Goal: Task Accomplishment & Management: Use online tool/utility

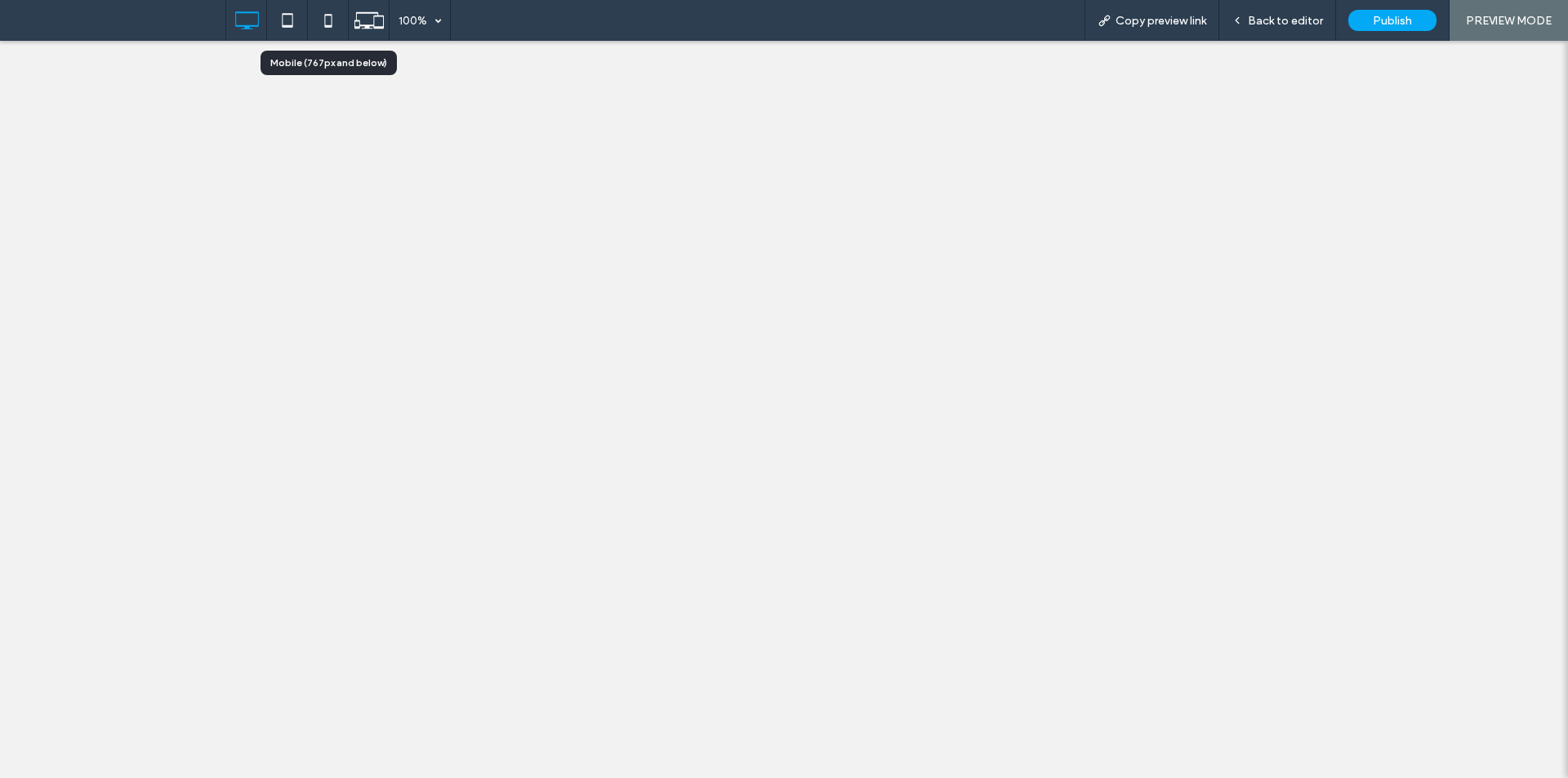
click at [341, 19] on icon at bounding box center [328, 20] width 33 height 33
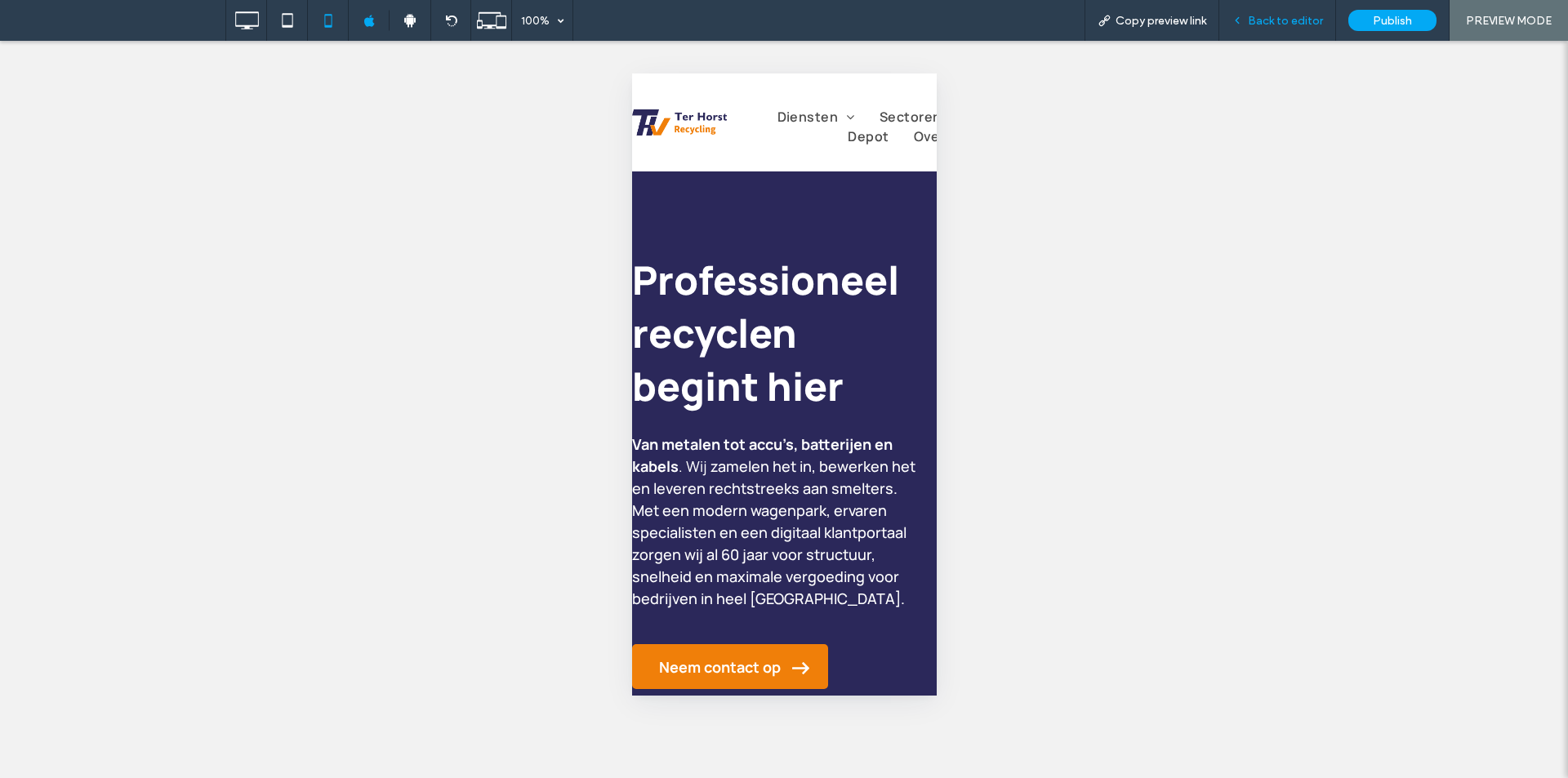
click at [1260, 22] on span "Back to editor" at bounding box center [1286, 20] width 75 height 14
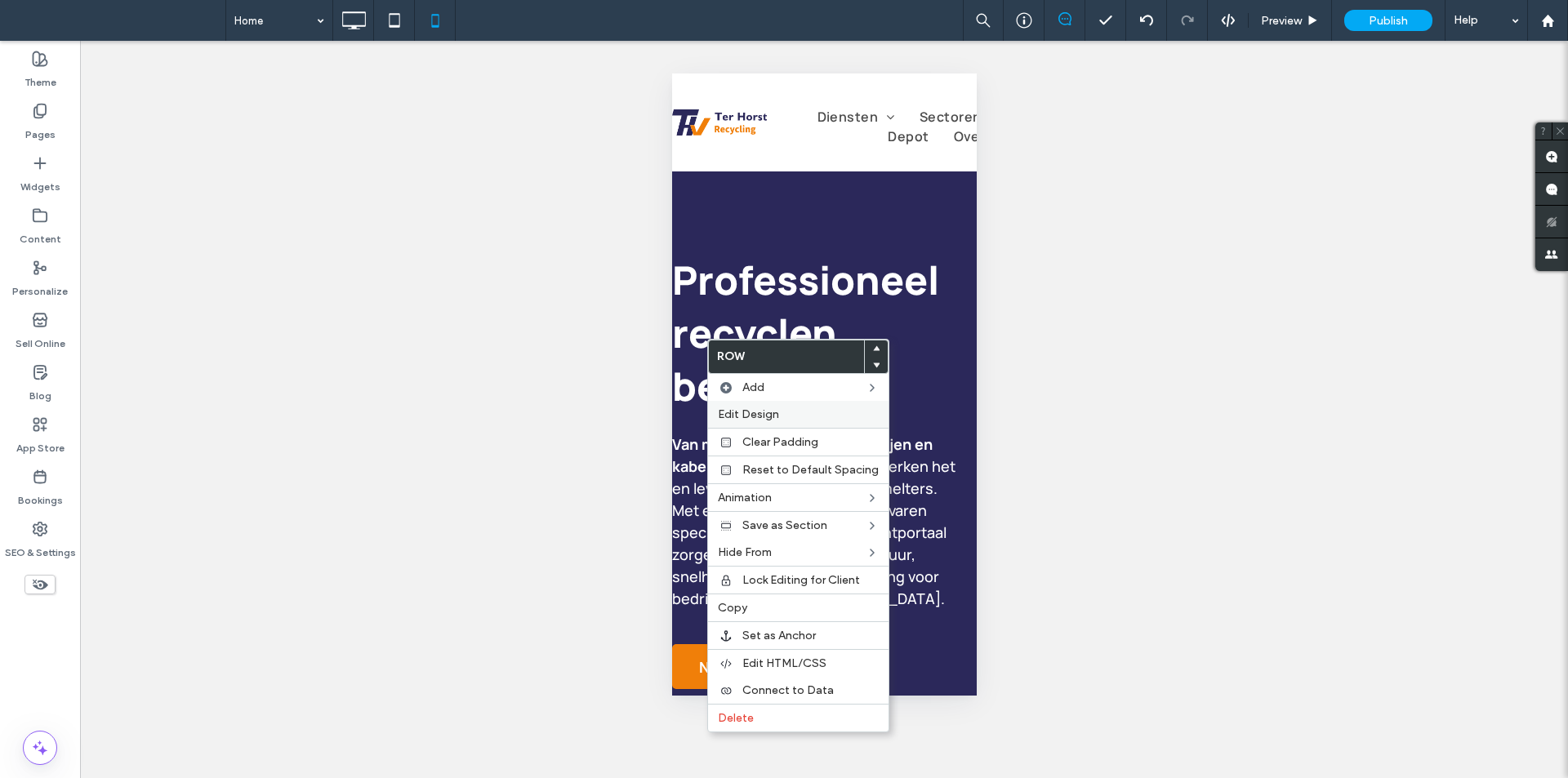
click at [755, 408] on span "Edit Design" at bounding box center [748, 414] width 61 height 14
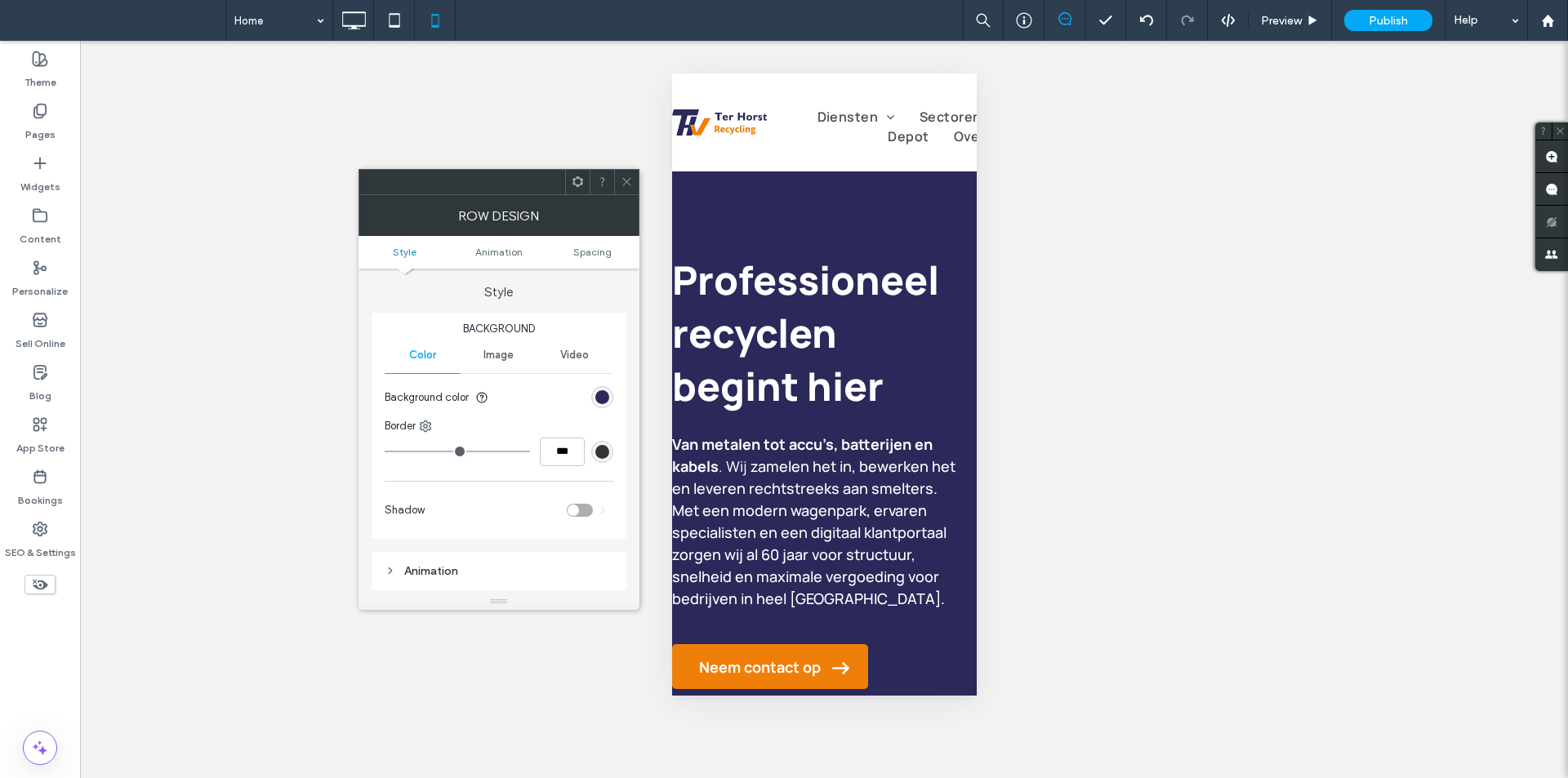
click at [625, 182] on use at bounding box center [626, 182] width 8 height 8
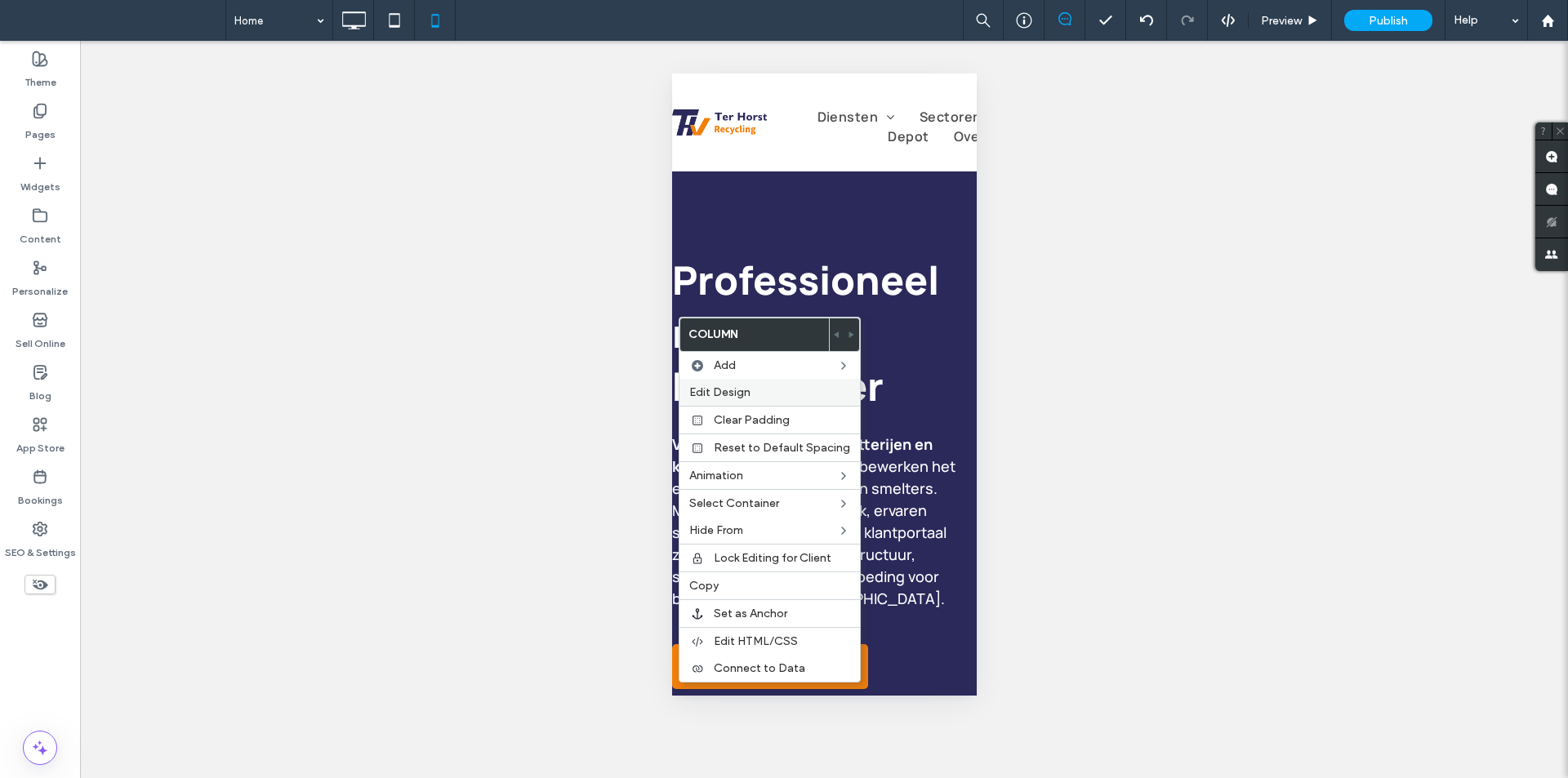
click at [782, 386] on label "Edit Design" at bounding box center [769, 392] width 161 height 14
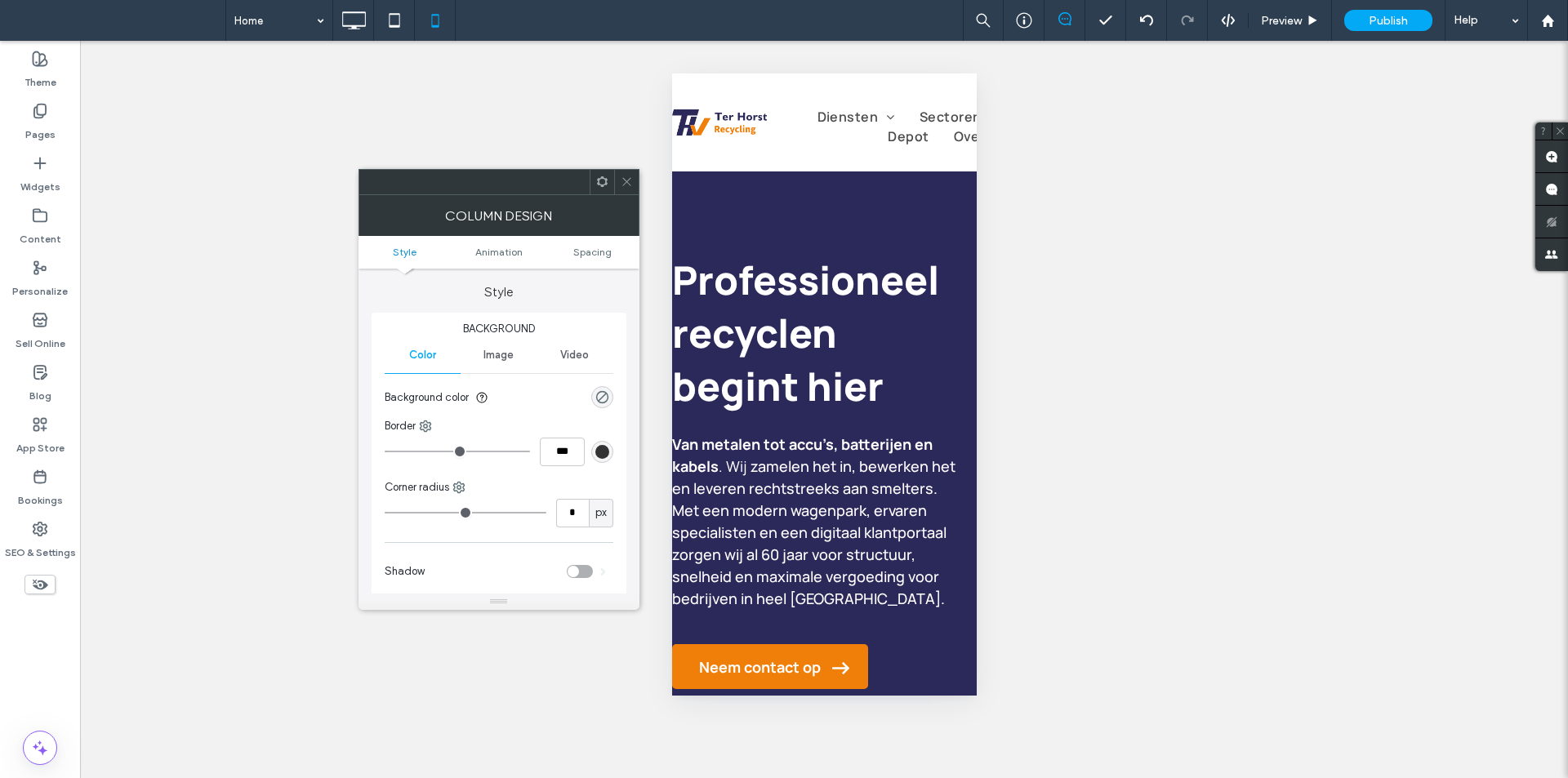
click at [631, 185] on icon at bounding box center [626, 182] width 12 height 12
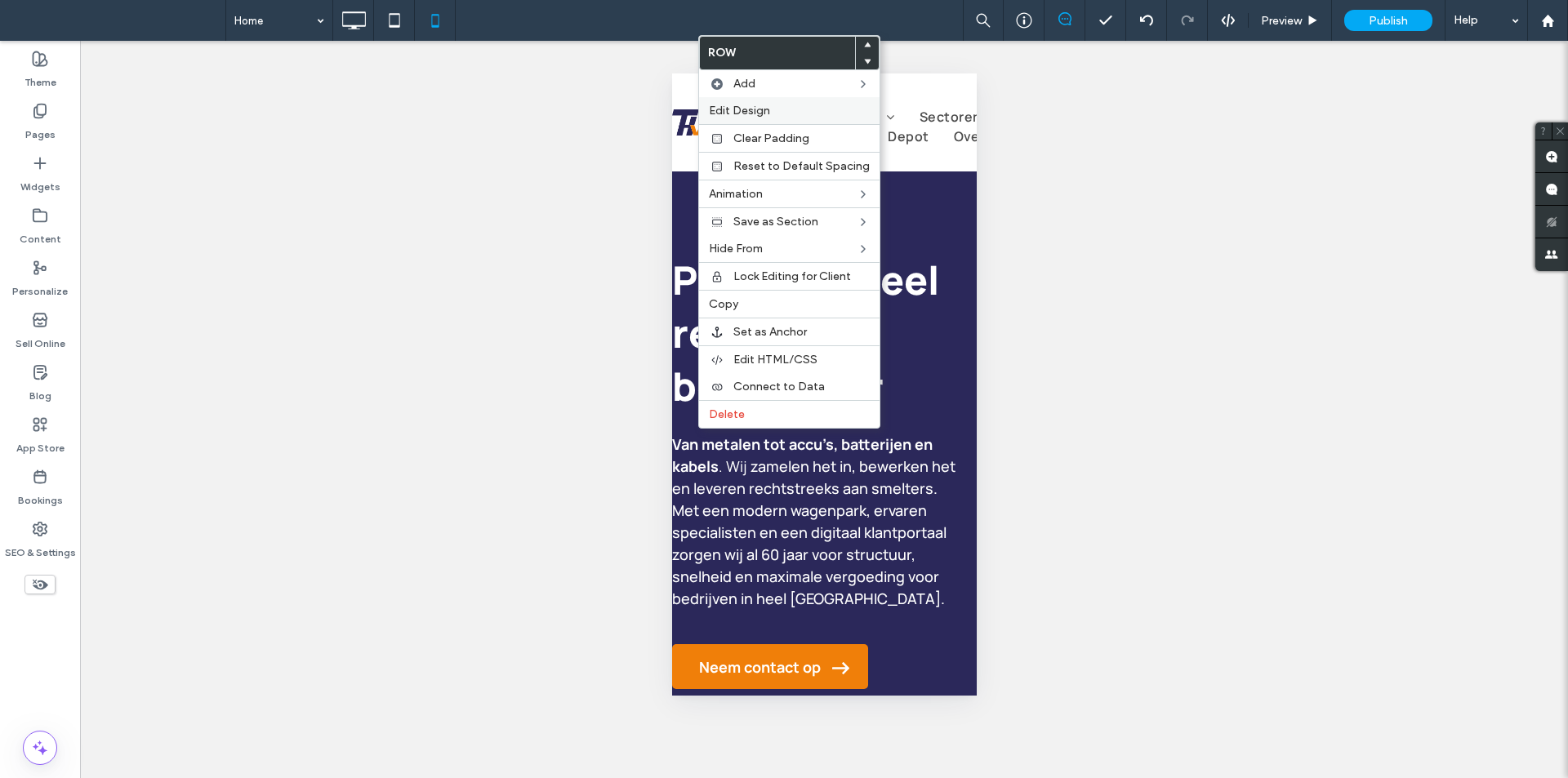
click at [776, 114] on label "Edit Design" at bounding box center [789, 110] width 161 height 14
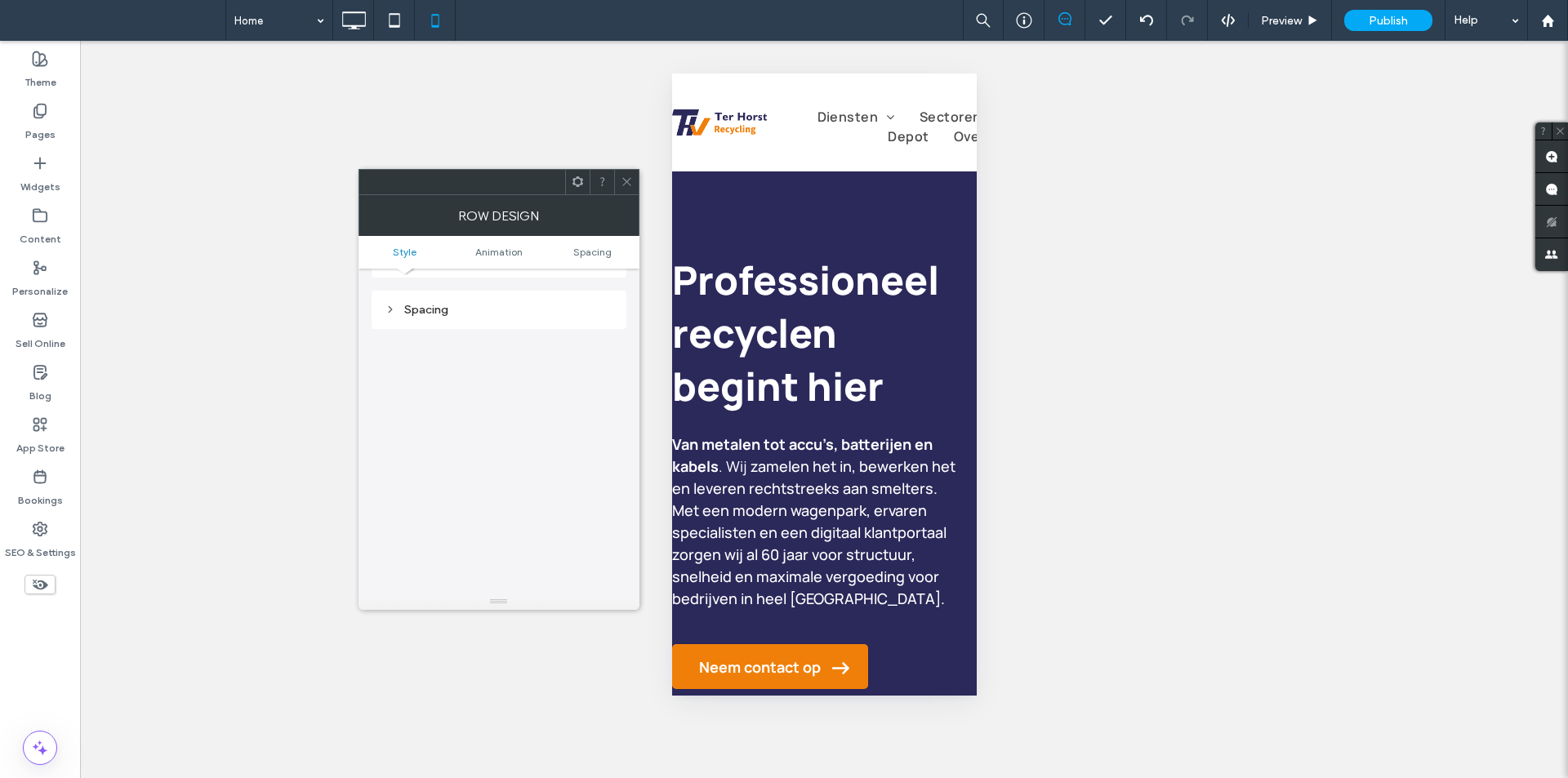
scroll to position [322, 0]
click at [626, 181] on icon at bounding box center [626, 182] width 12 height 12
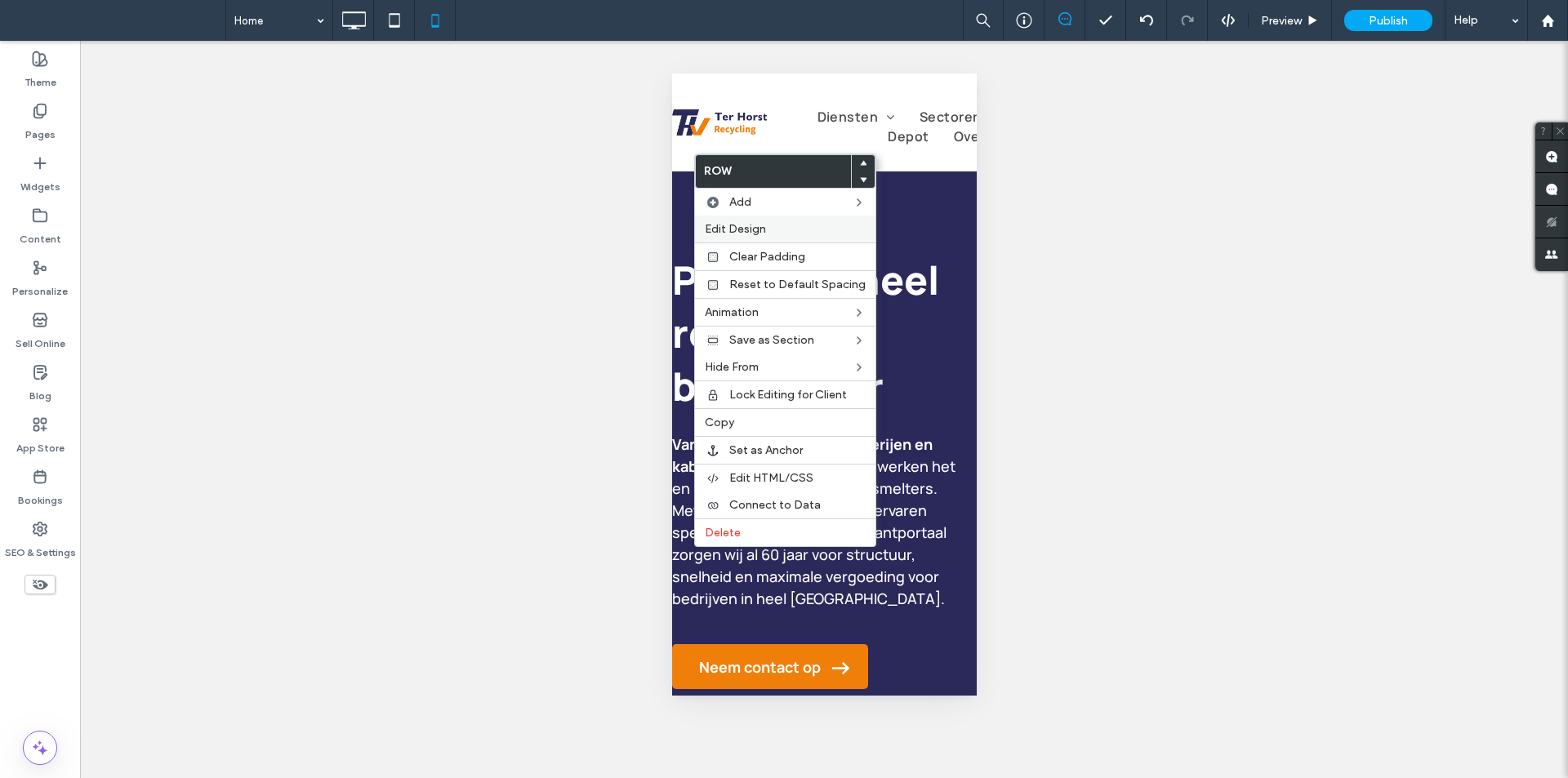
click at [732, 227] on span "Edit Design" at bounding box center [735, 228] width 61 height 14
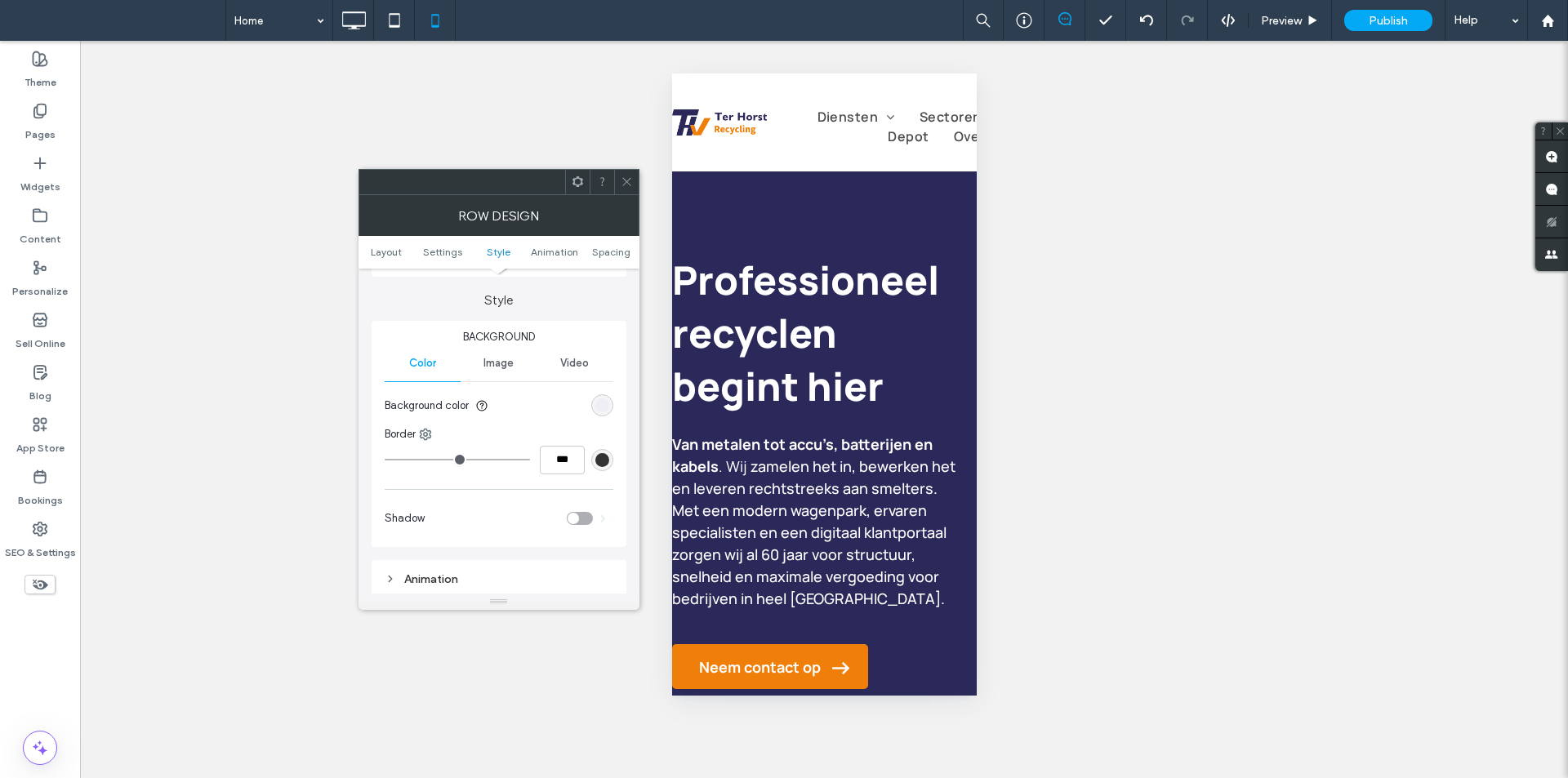
scroll to position [326, 0]
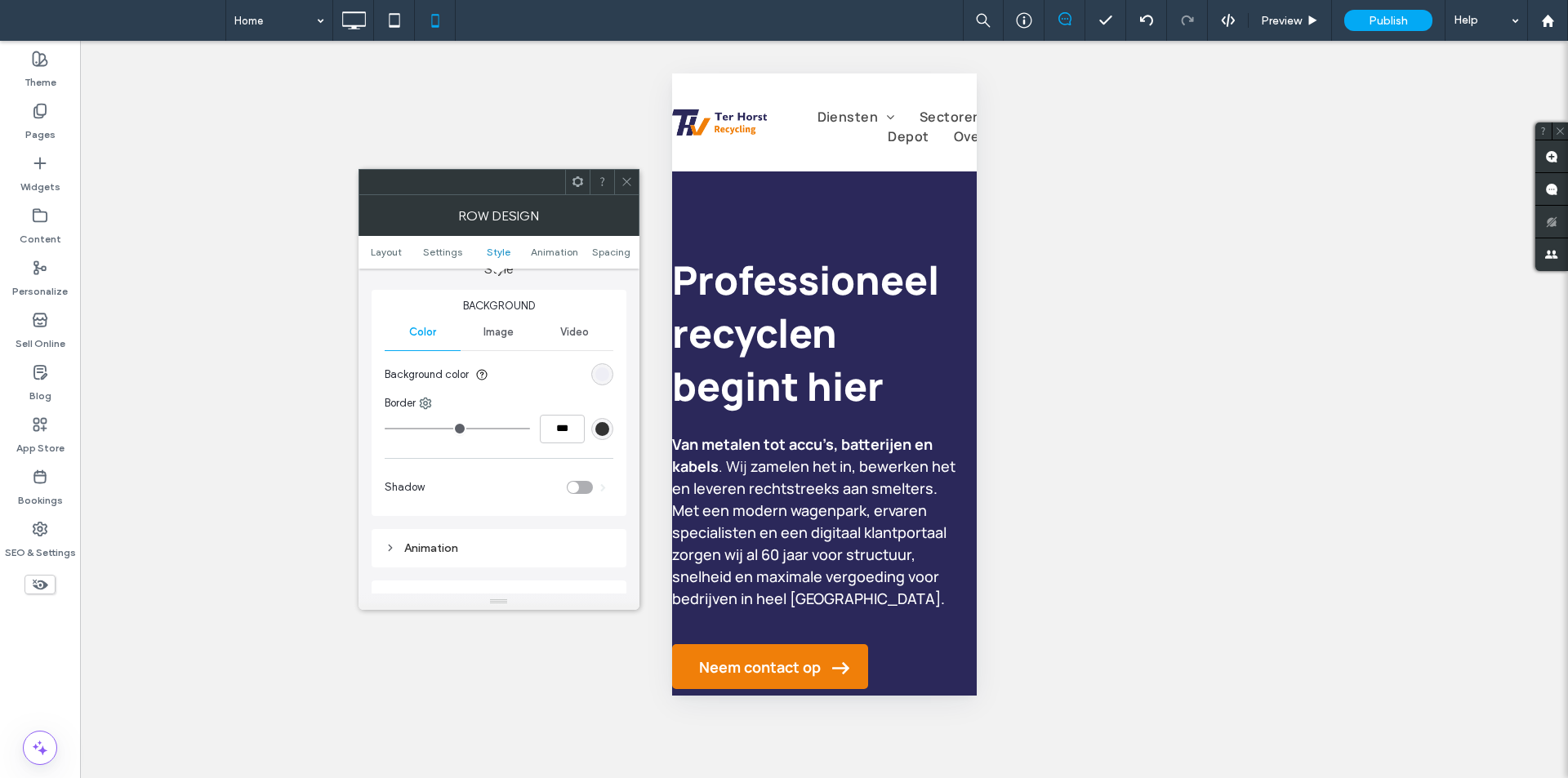
click at [625, 187] on icon at bounding box center [626, 182] width 12 height 12
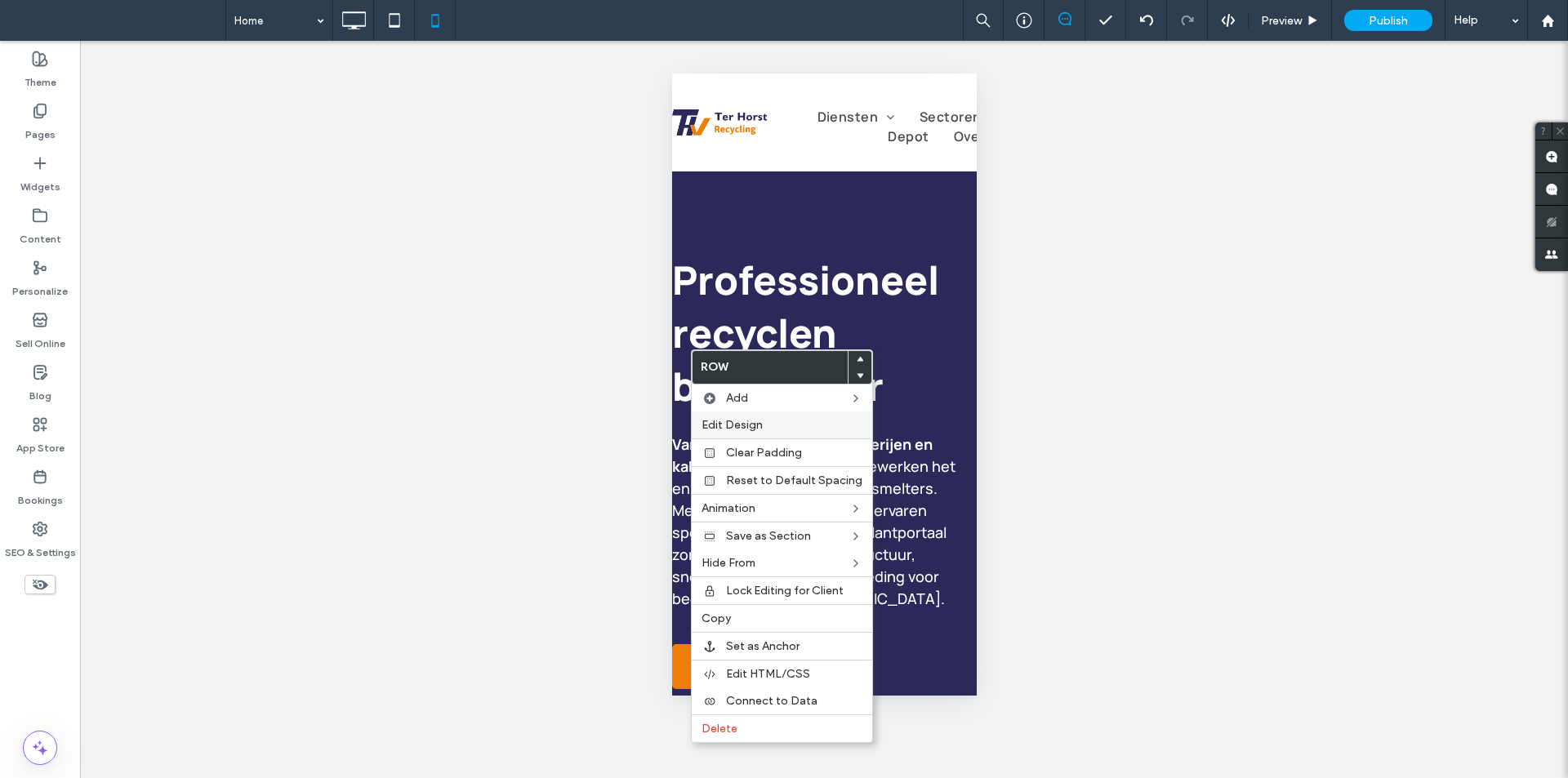
click at [737, 425] on span "Edit Design" at bounding box center [732, 425] width 61 height 14
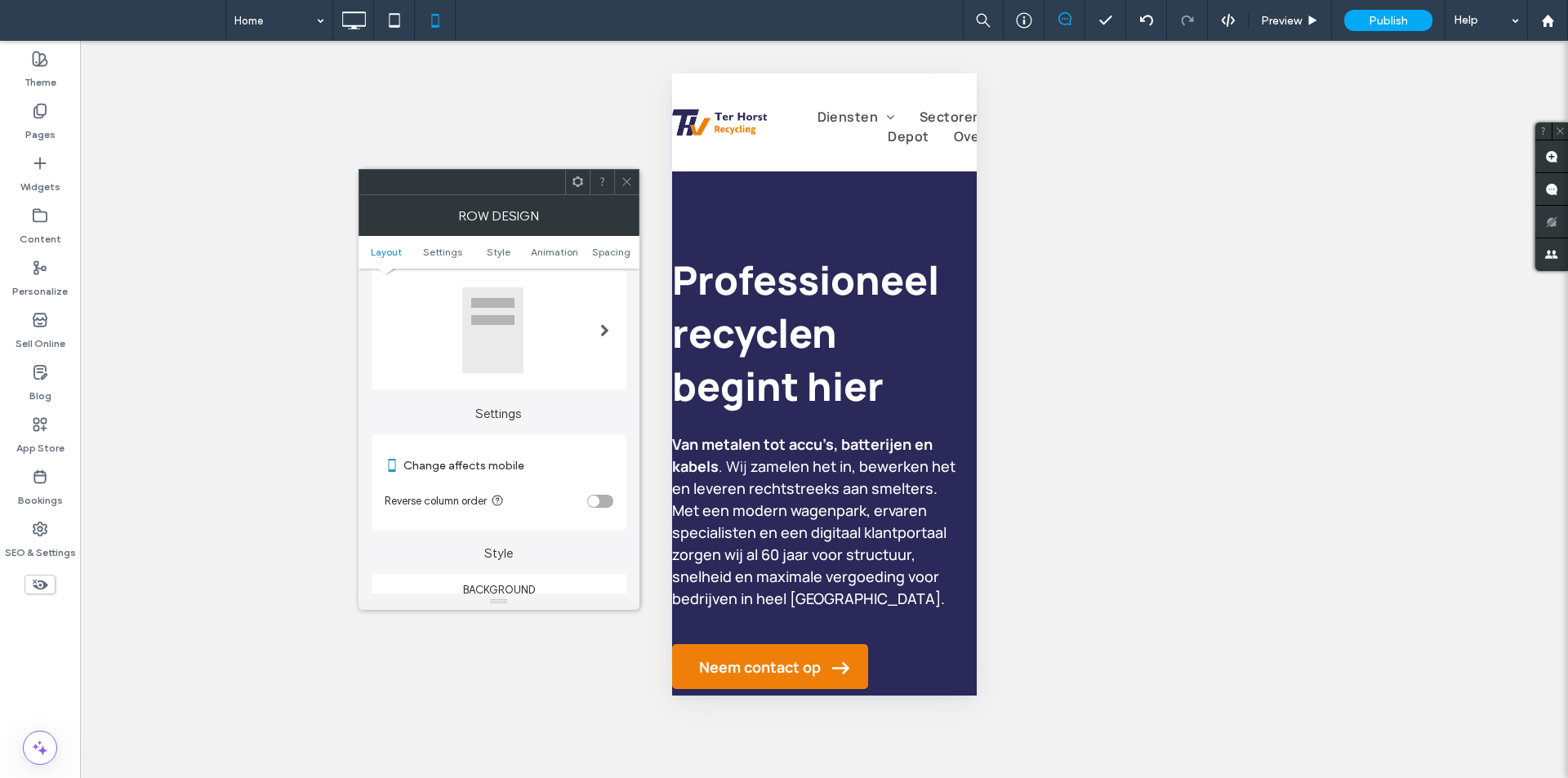
scroll to position [0, 0]
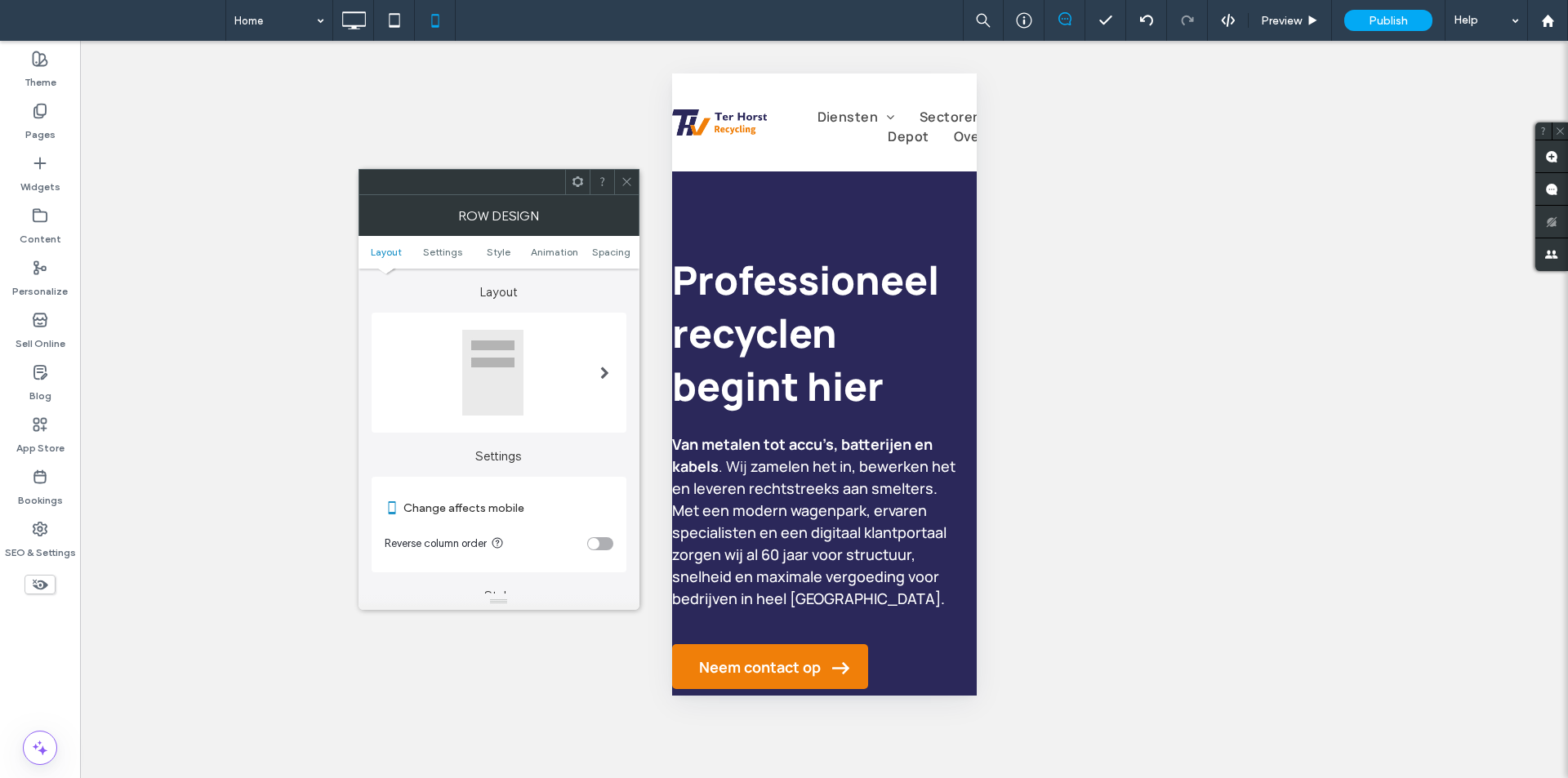
click at [620, 178] on icon at bounding box center [626, 182] width 12 height 12
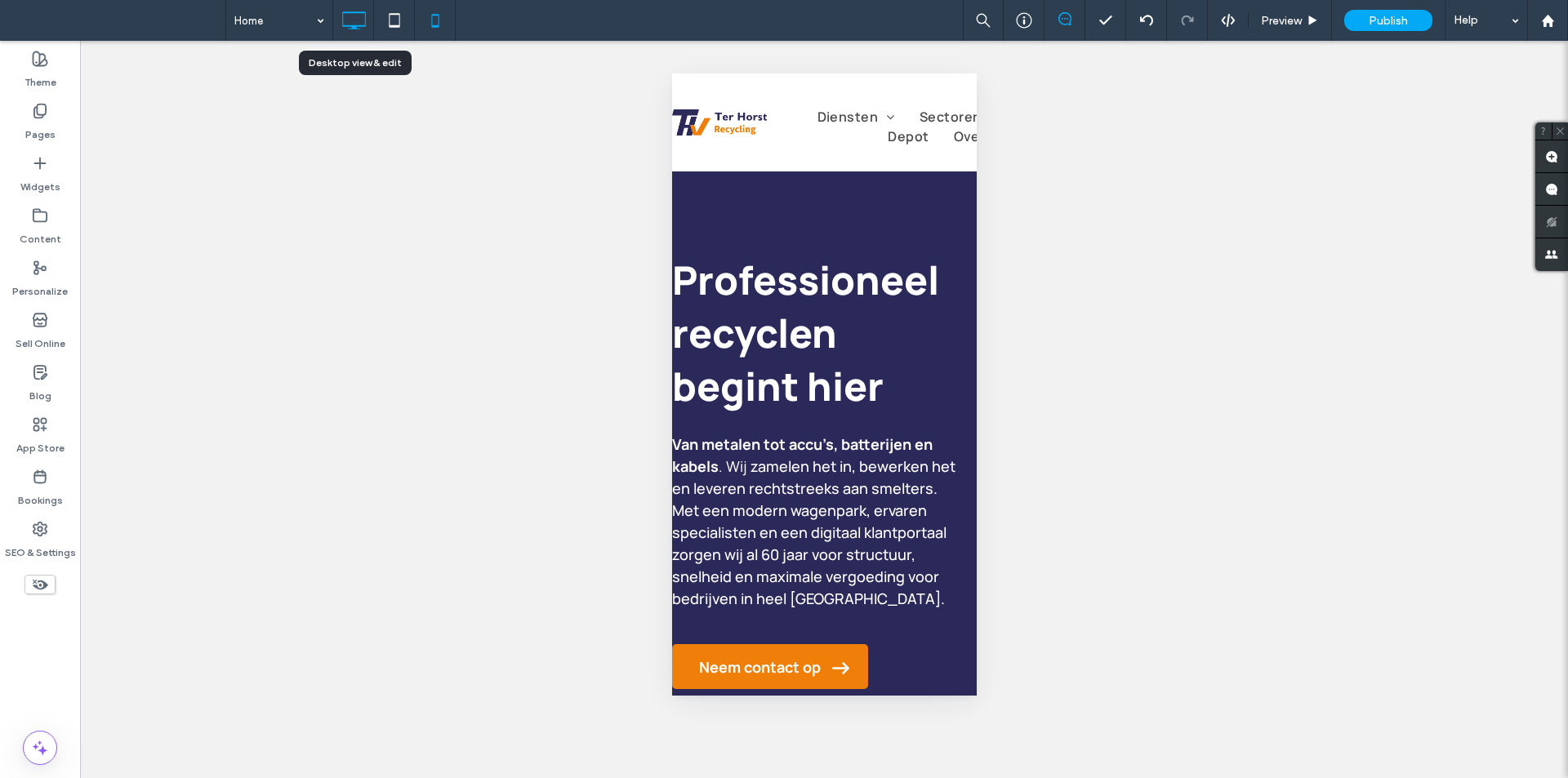
click at [367, 26] on icon at bounding box center [354, 20] width 33 height 33
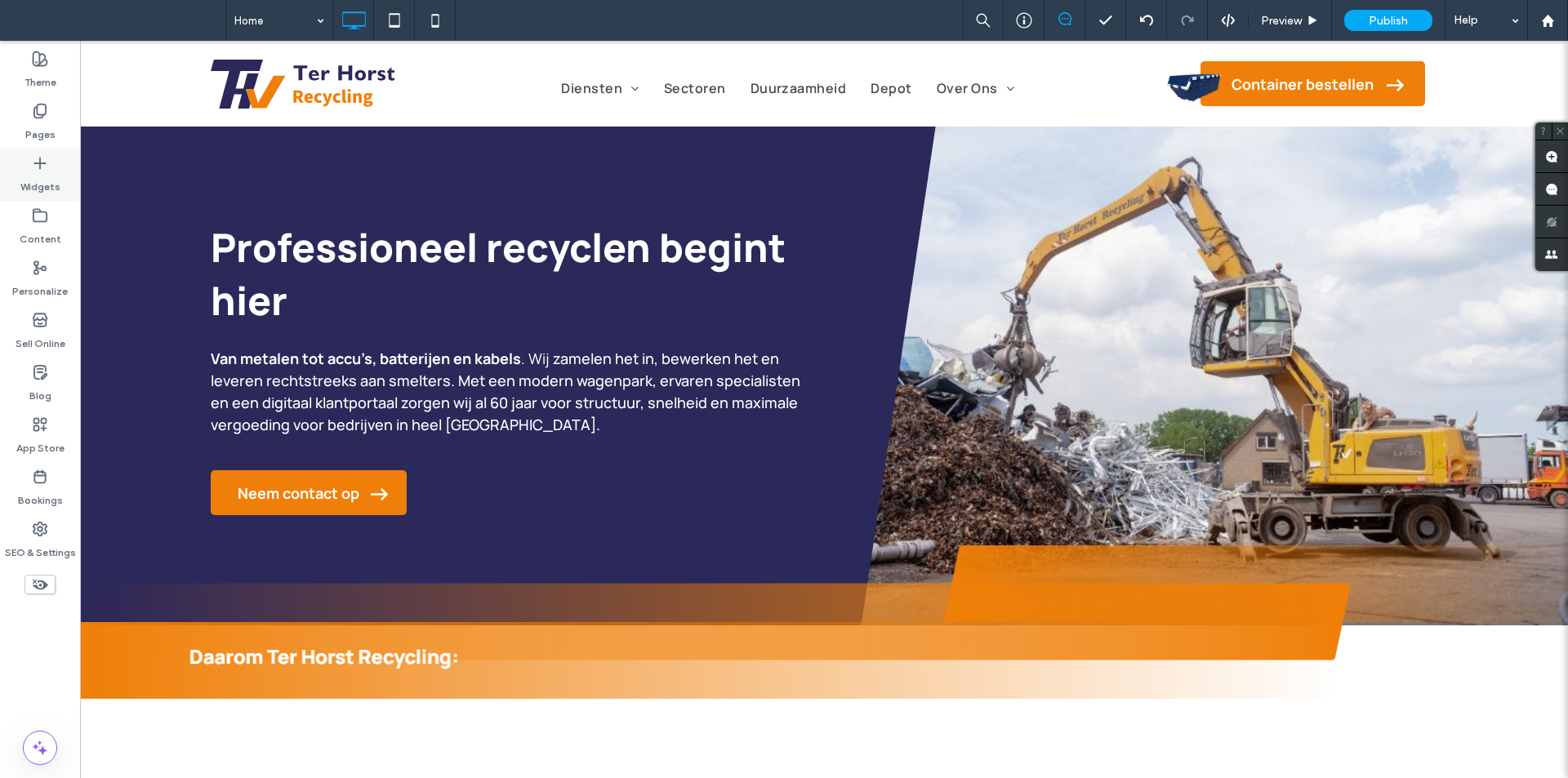
click at [28, 155] on div "Widgets" at bounding box center [40, 175] width 80 height 52
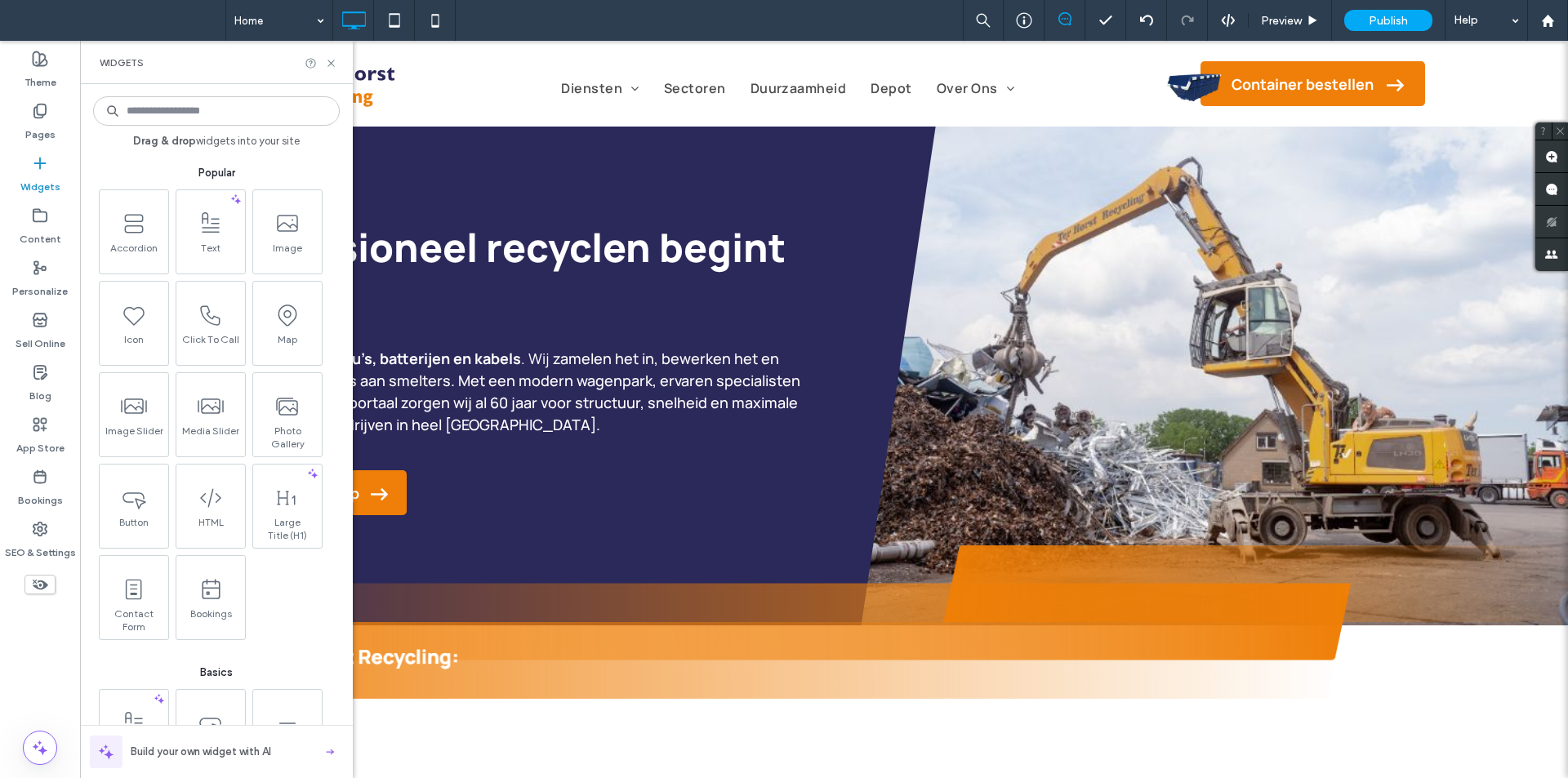
click at [225, 113] on input at bounding box center [216, 111] width 246 height 29
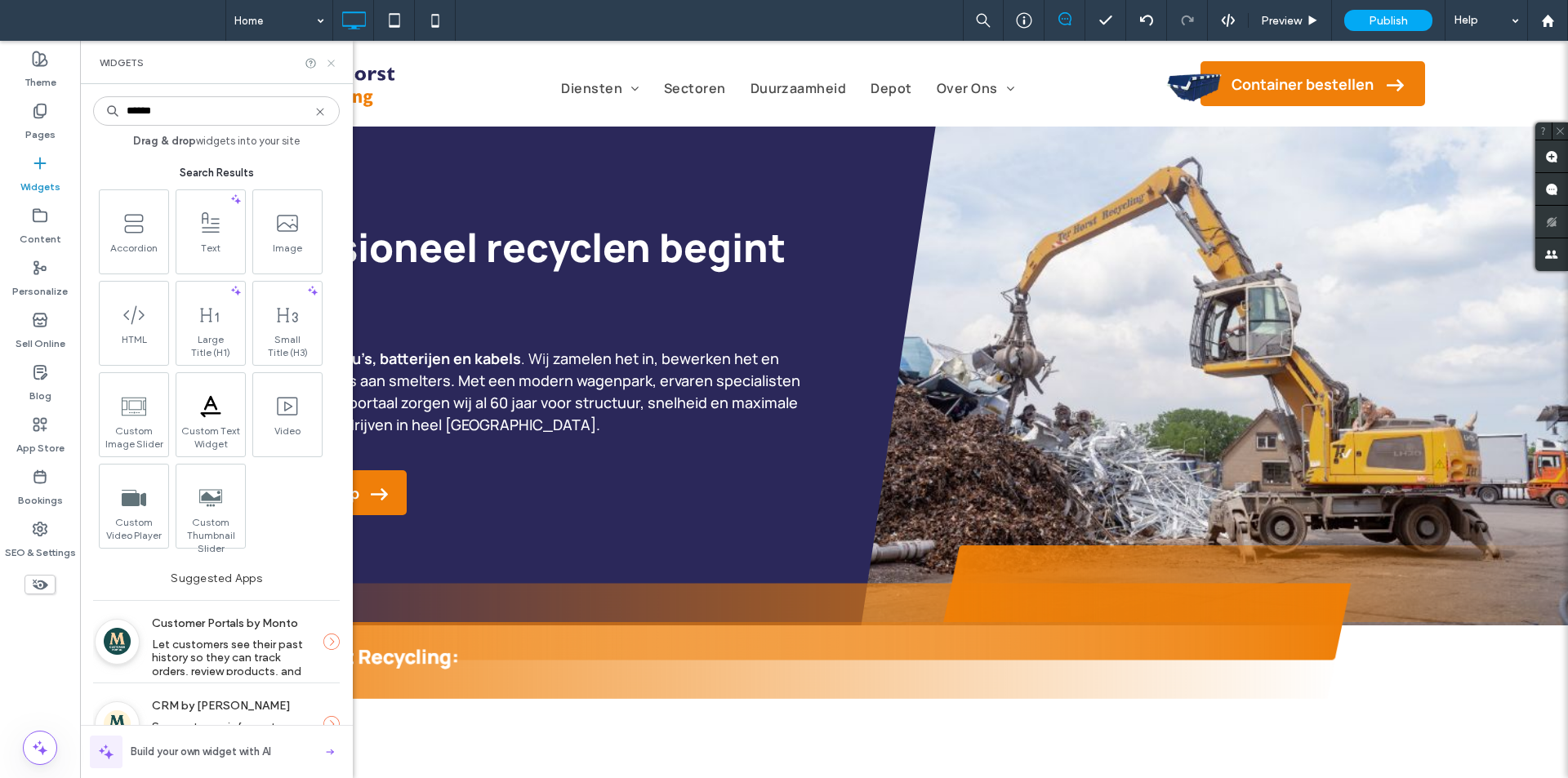
type input "******"
click at [331, 66] on icon at bounding box center [331, 63] width 12 height 12
